Goal: Information Seeking & Learning: Compare options

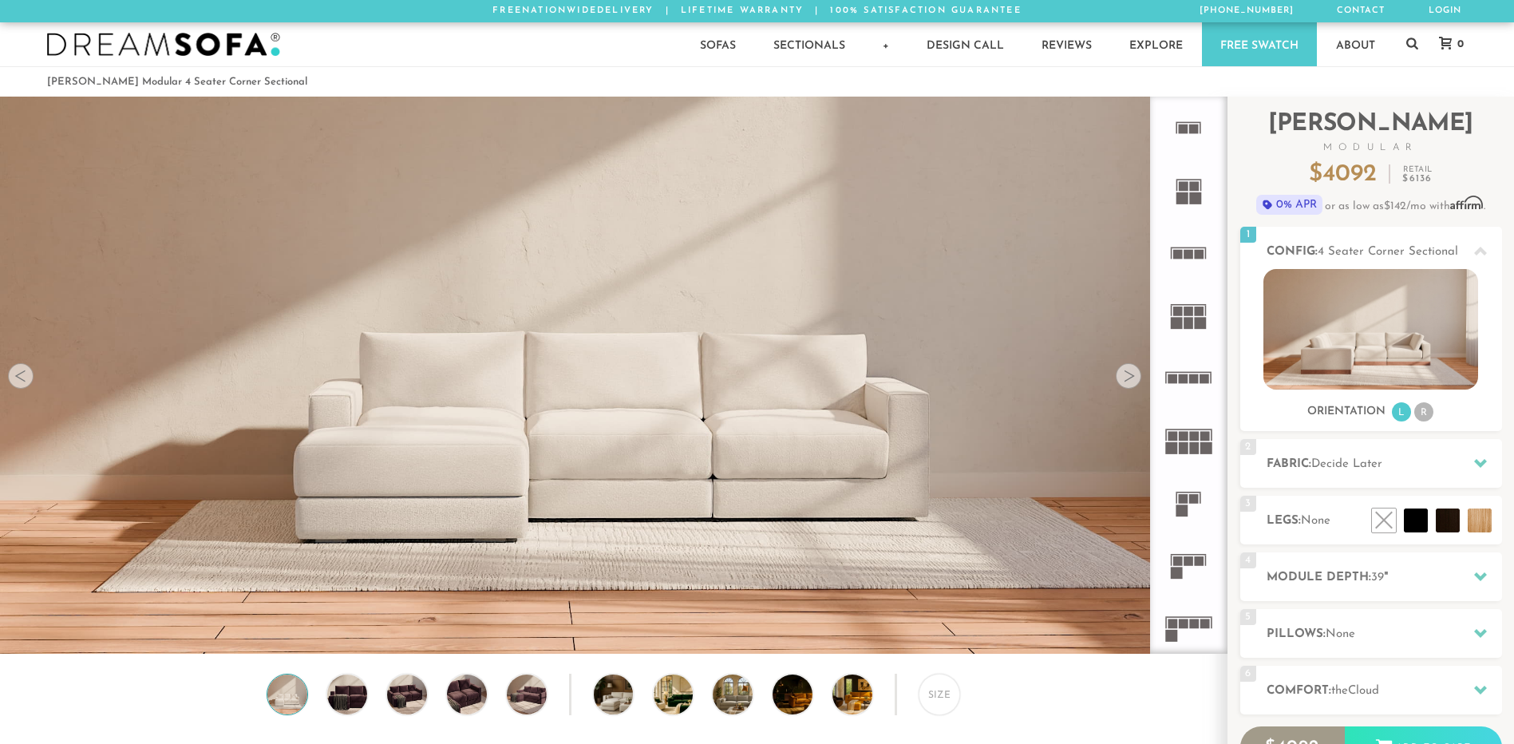
scroll to position [18662, 1502]
click at [1195, 195] on rect at bounding box center [1195, 198] width 12 height 12
click at [1197, 260] on icon at bounding box center [1188, 253] width 62 height 62
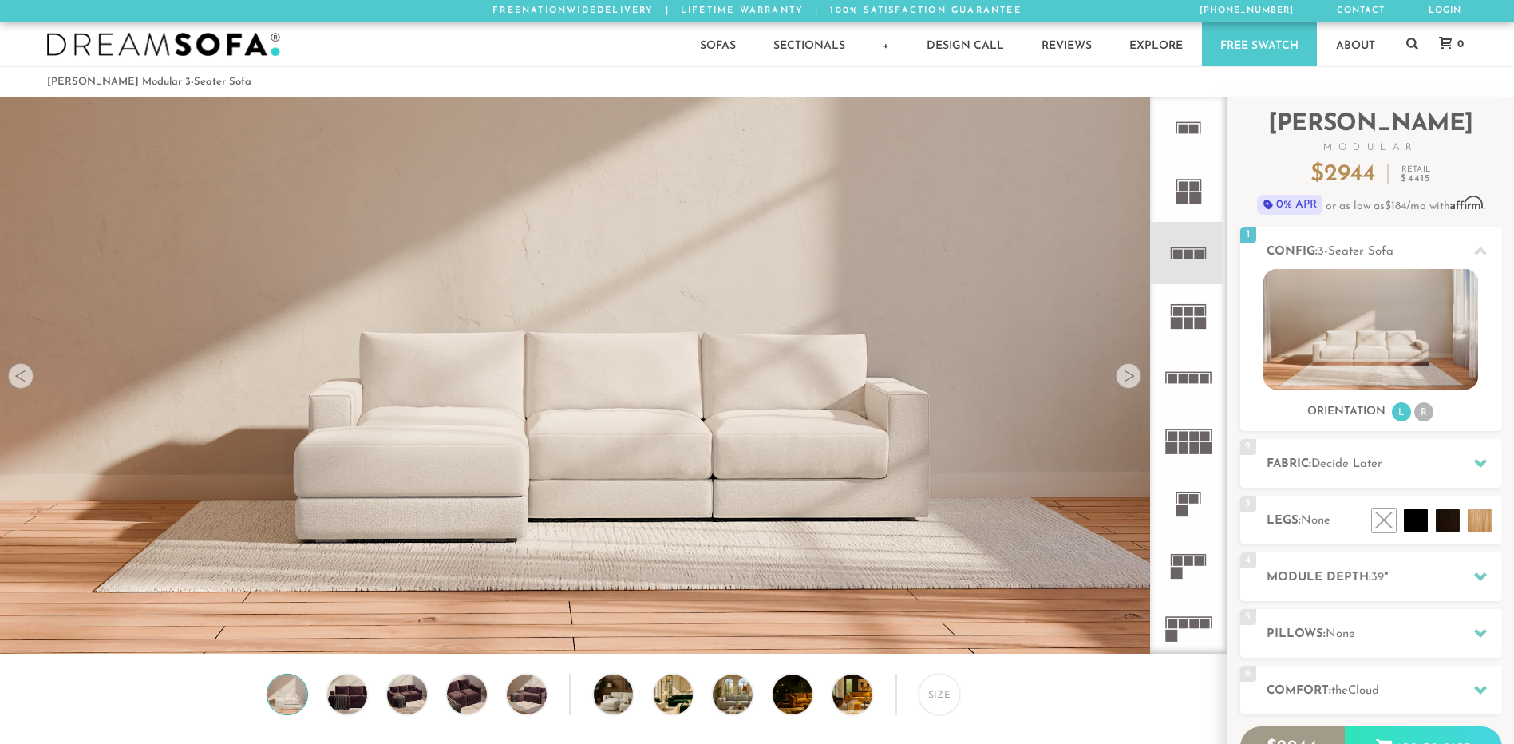
click at [1193, 334] on icon at bounding box center [1188, 315] width 62 height 62
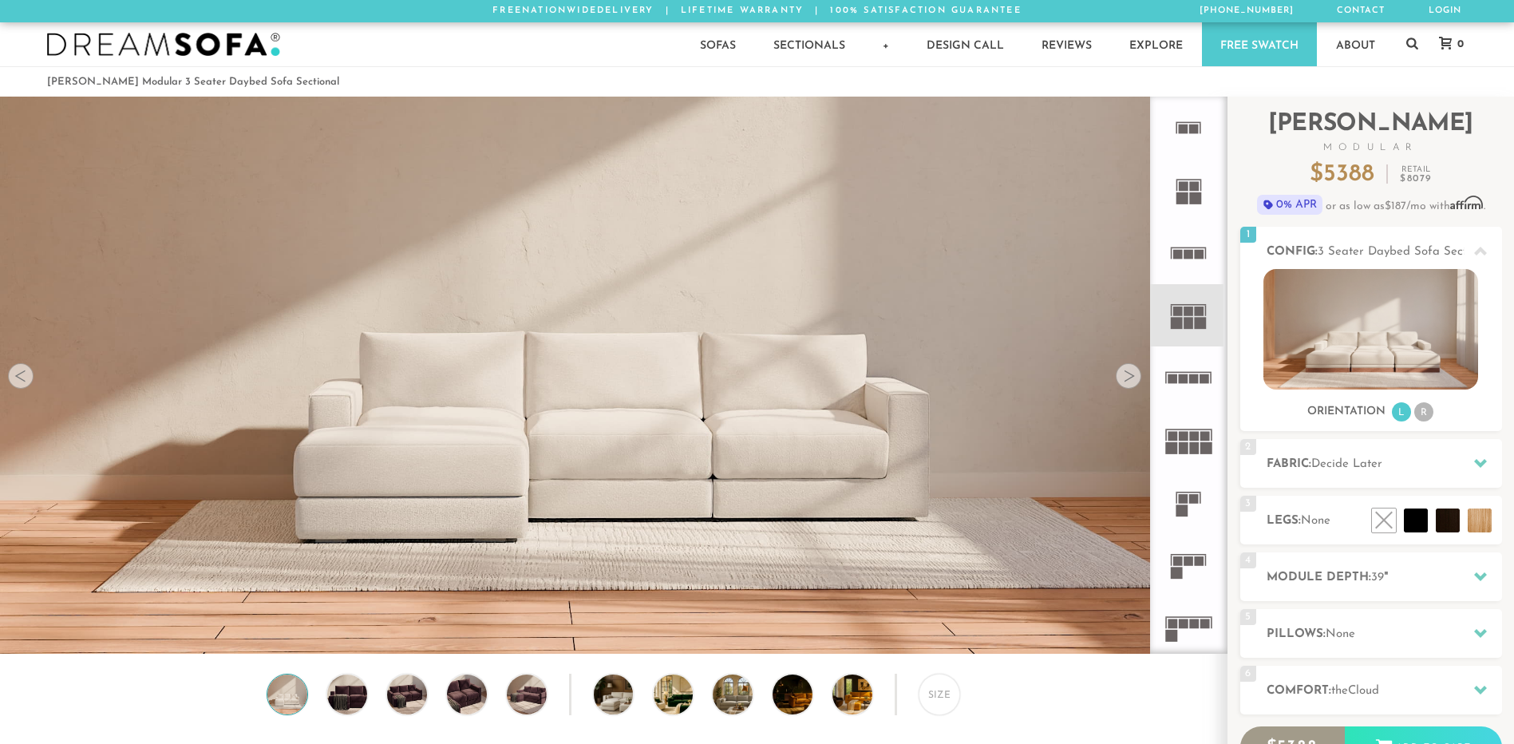
click at [1200, 377] on rect at bounding box center [1205, 379] width 10 height 10
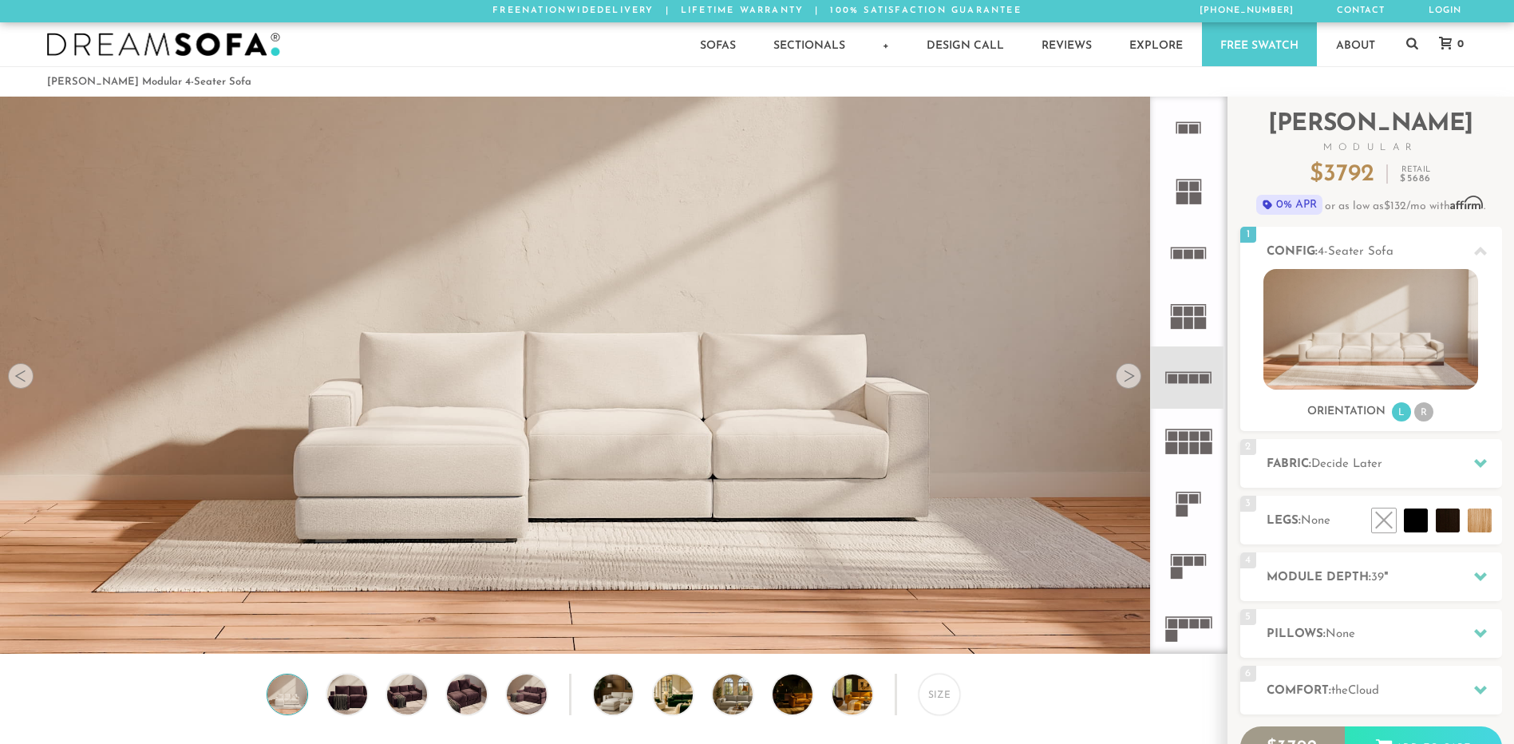
click at [1205, 426] on icon at bounding box center [1188, 440] width 62 height 62
